Goal: Task Accomplishment & Management: Use online tool/utility

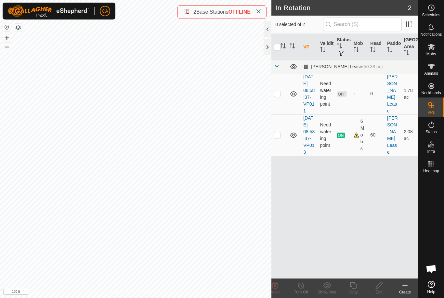
click at [279, 96] on p-checkbox at bounding box center [277, 93] width 7 height 5
click at [279, 288] on delete-svg-icon at bounding box center [275, 286] width 26 height 8
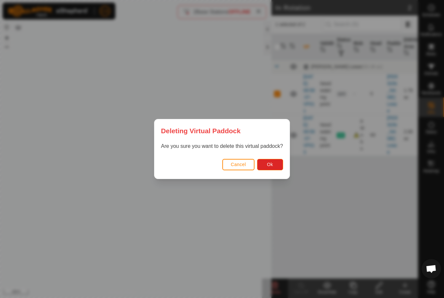
click at [279, 168] on button "Ok" at bounding box center [270, 164] width 26 height 11
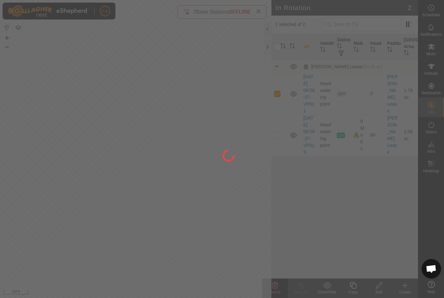
checkbox input "false"
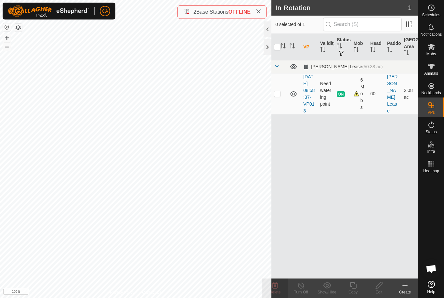
click at [279, 96] on p-checkbox at bounding box center [277, 93] width 7 height 5
checkbox input "true"
click at [354, 289] on icon at bounding box center [353, 285] width 7 height 7
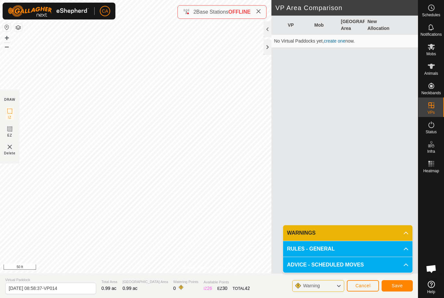
click at [397, 287] on span "Save" at bounding box center [397, 285] width 11 height 5
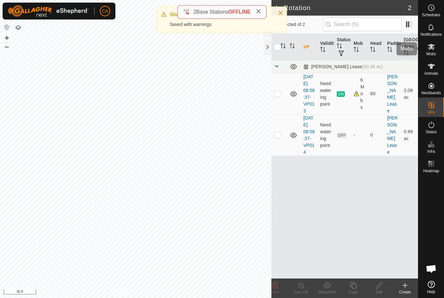
click at [434, 49] on icon at bounding box center [431, 47] width 7 height 6
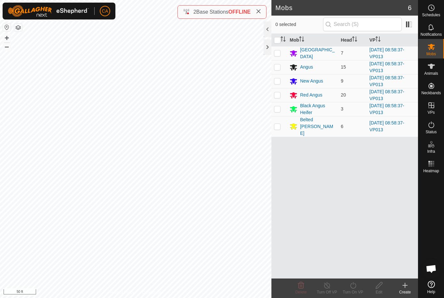
click at [277, 37] on input "checkbox" at bounding box center [277, 40] width 7 height 7
checkbox input "true"
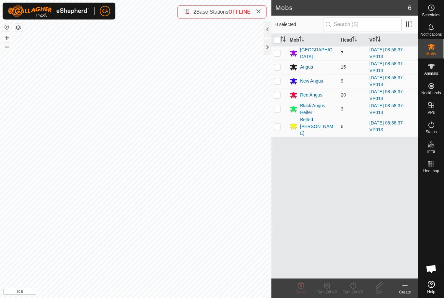
checkbox input "true"
click at [351, 287] on icon at bounding box center [353, 286] width 8 height 8
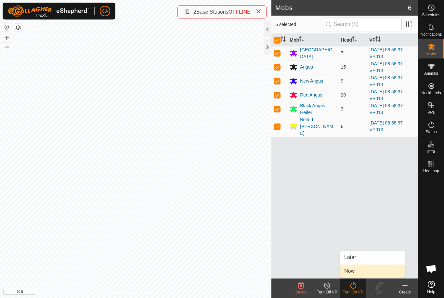
click at [362, 272] on link "Now" at bounding box center [373, 271] width 64 height 13
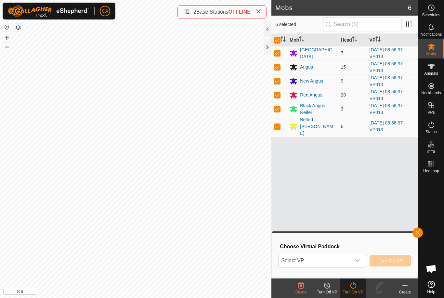
click at [351, 261] on span "Select VP" at bounding box center [315, 260] width 72 height 13
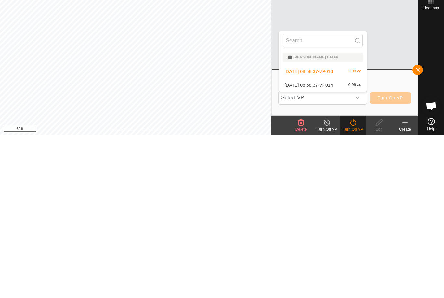
click at [333, 246] on span "[DATE] 08:58:37-VP014" at bounding box center [309, 248] width 48 height 5
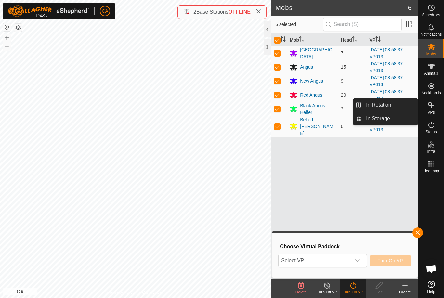
click at [389, 103] on span "In Rotation" at bounding box center [378, 105] width 25 height 8
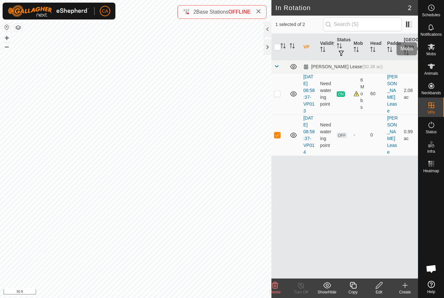
click at [432, 51] on es-mob-svg-icon at bounding box center [432, 47] width 12 height 10
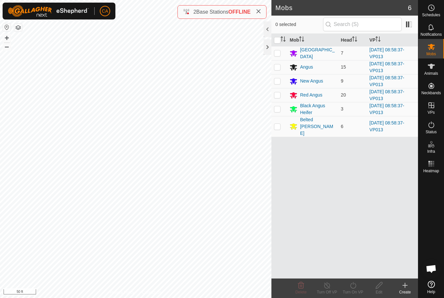
click at [276, 41] on input "checkbox" at bounding box center [277, 40] width 7 height 7
checkbox input "true"
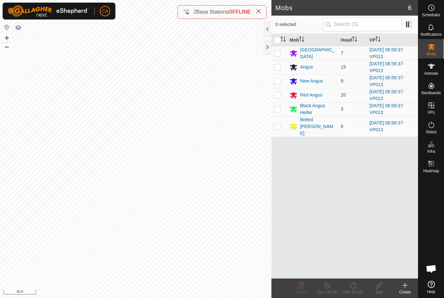
checkbox input "true"
click at [356, 293] on div "Turn On VP" at bounding box center [353, 293] width 26 height 6
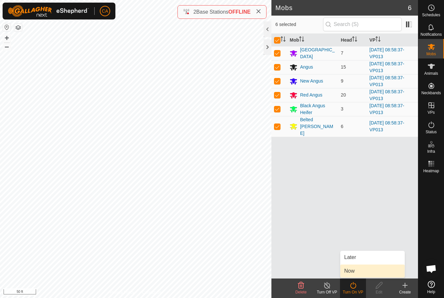
click at [361, 270] on link "Now" at bounding box center [373, 271] width 64 height 13
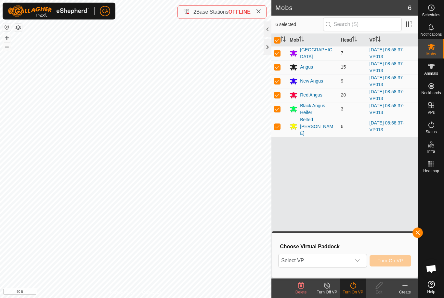
click at [344, 262] on span "Select VP" at bounding box center [315, 260] width 72 height 13
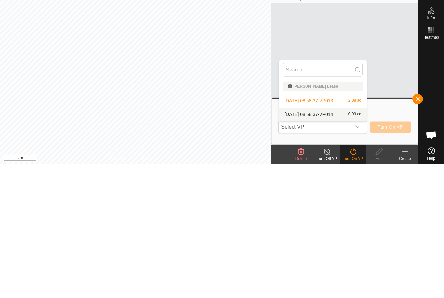
click at [337, 244] on div "[DATE] 08:58:37-VP014 0.99 ac" at bounding box center [323, 248] width 80 height 8
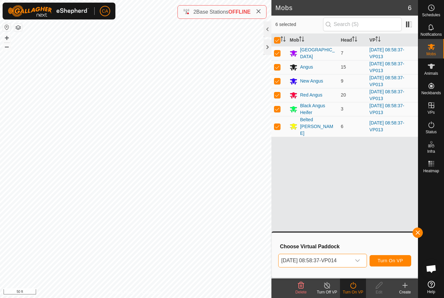
click at [393, 261] on span "Turn On VP" at bounding box center [390, 260] width 25 height 5
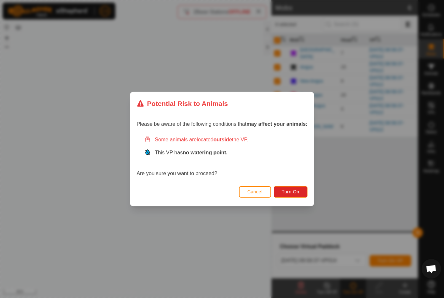
click at [296, 192] on span "Turn On" at bounding box center [291, 191] width 18 height 5
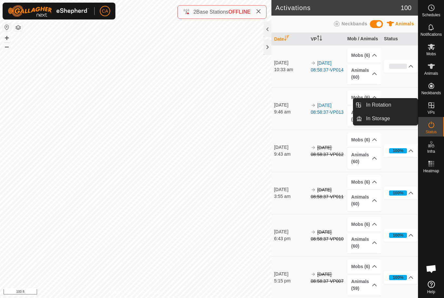
click at [397, 103] on link "In Rotation" at bounding box center [390, 105] width 56 height 13
